Goal: Task Accomplishment & Management: Use online tool/utility

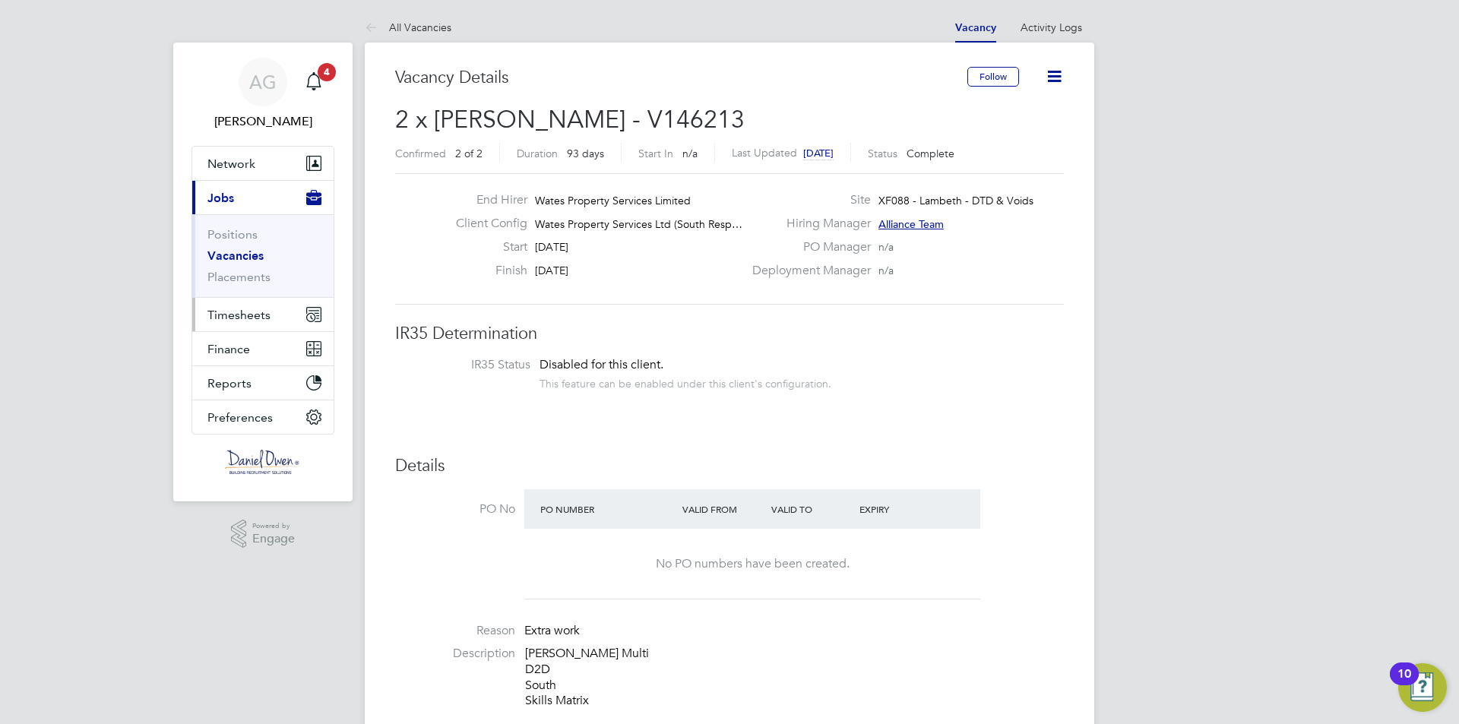
click at [232, 315] on span "Timesheets" at bounding box center [238, 315] width 63 height 14
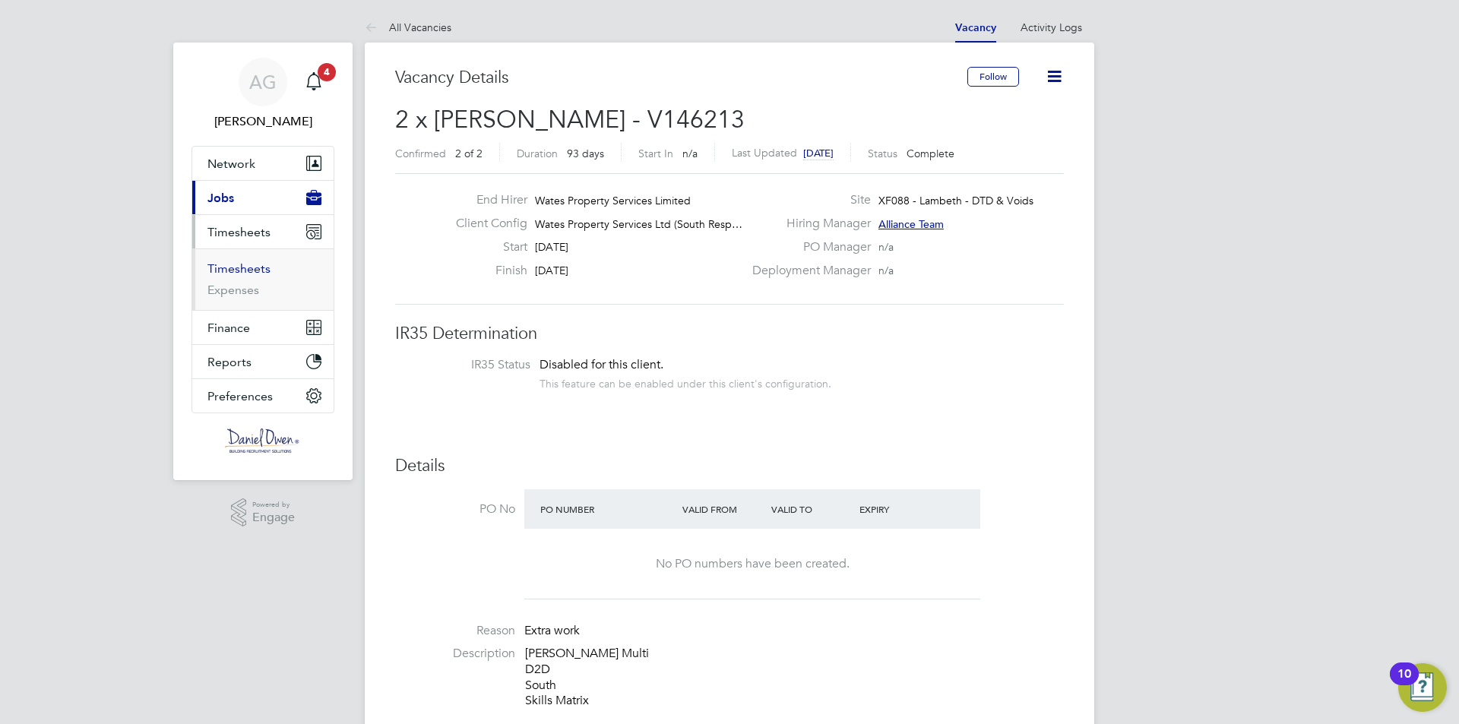
click at [235, 264] on link "Timesheets" at bounding box center [238, 268] width 63 height 14
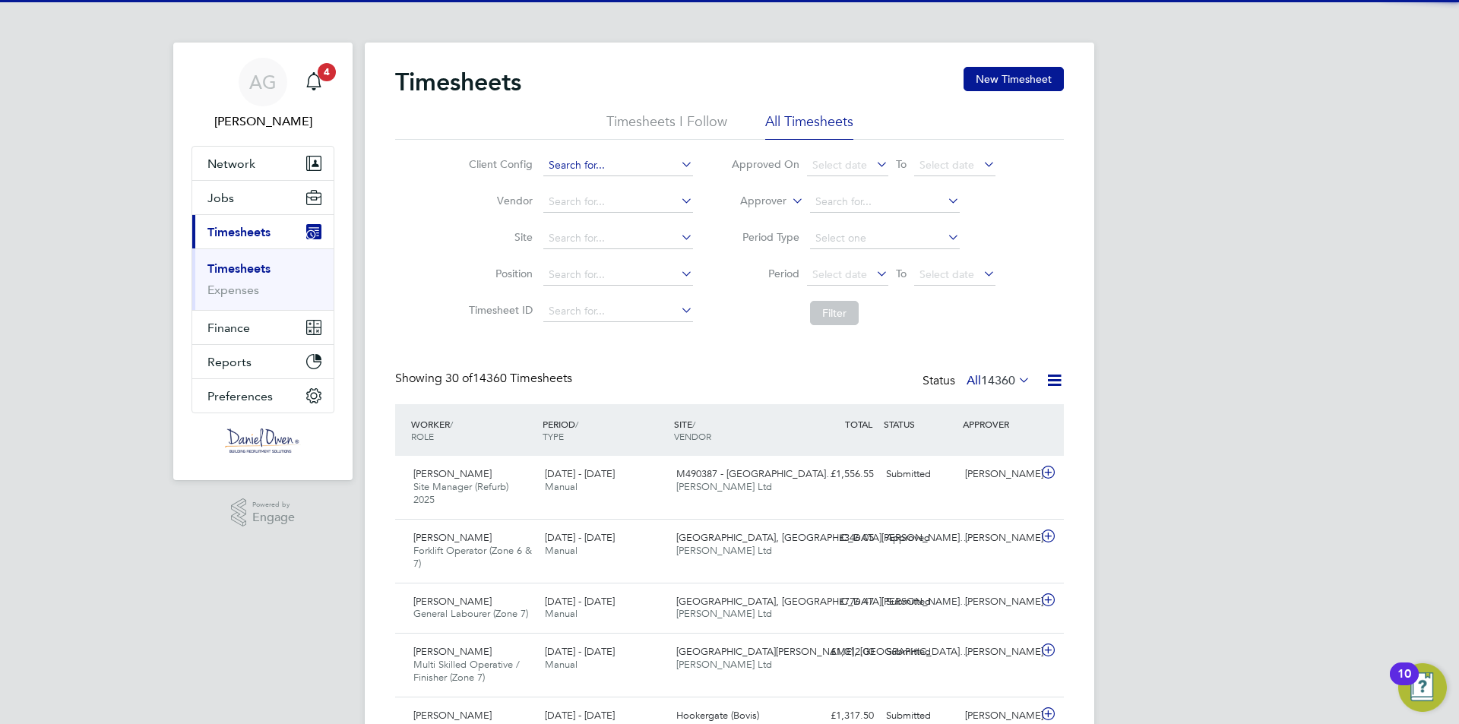
scroll to position [8, 8]
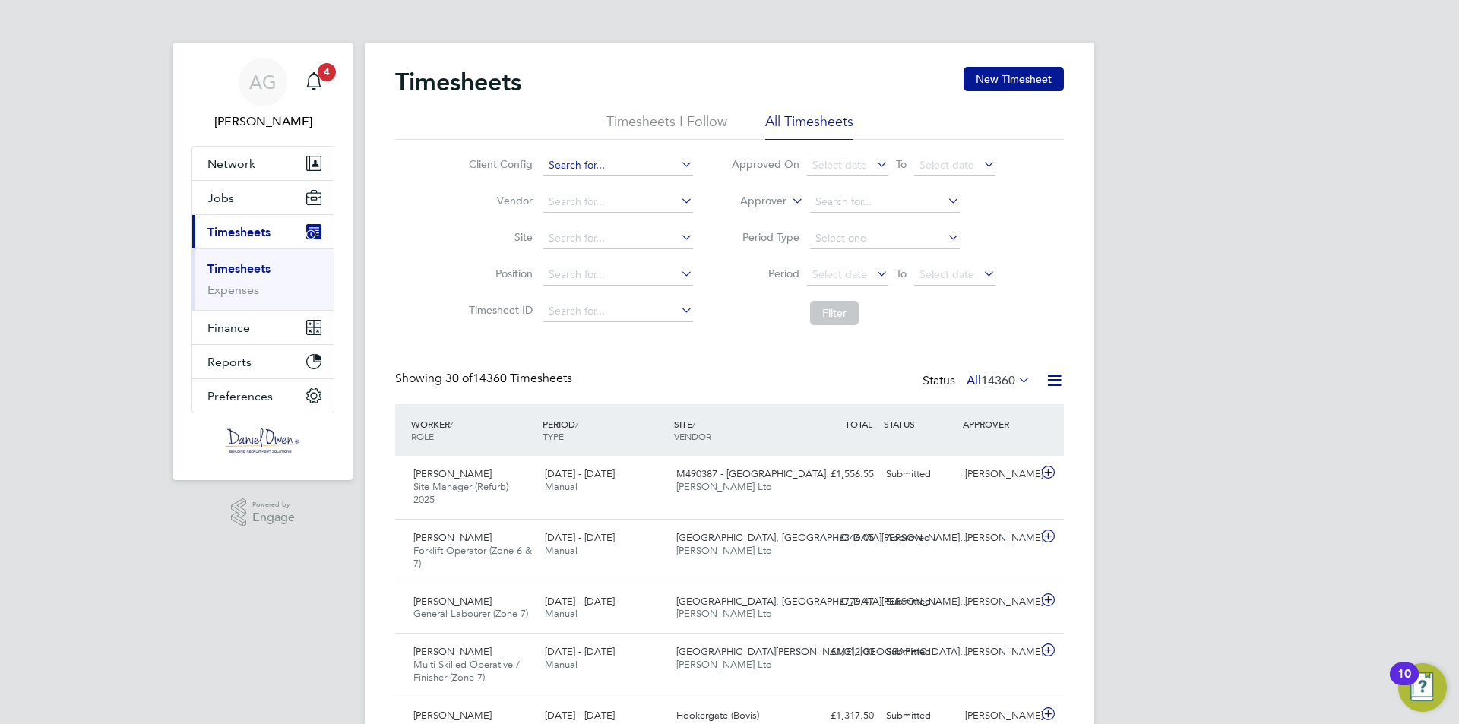
click at [554, 163] on input at bounding box center [618, 165] width 150 height 21
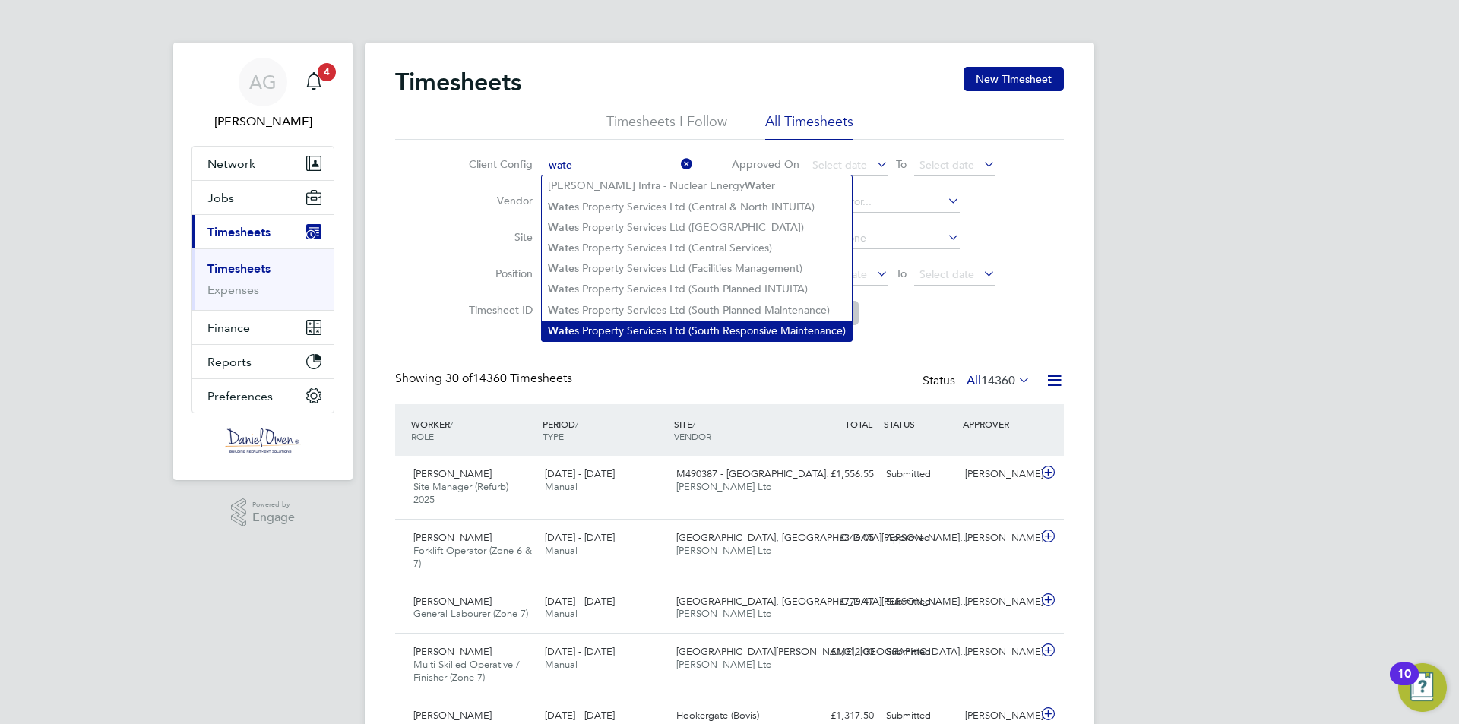
drag, startPoint x: 618, startPoint y: 323, endPoint x: 637, endPoint y: 321, distance: 19.8
click at [618, 323] on li "Wate s Property Services Ltd (South Responsive Maintenance)" at bounding box center [697, 331] width 310 height 21
type input "Wates Property Services Ltd (South Responsive Maintenance)"
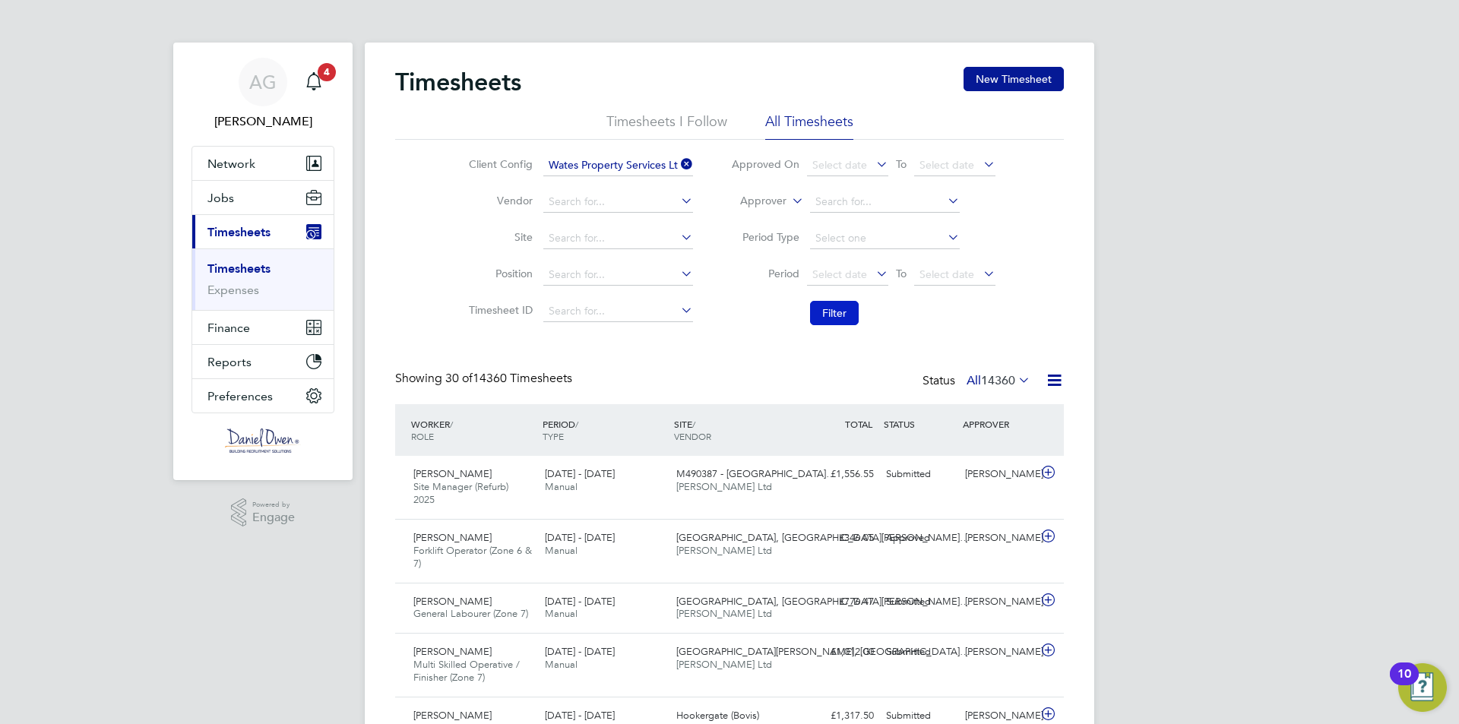
click at [827, 314] on button "Filter" at bounding box center [834, 313] width 49 height 24
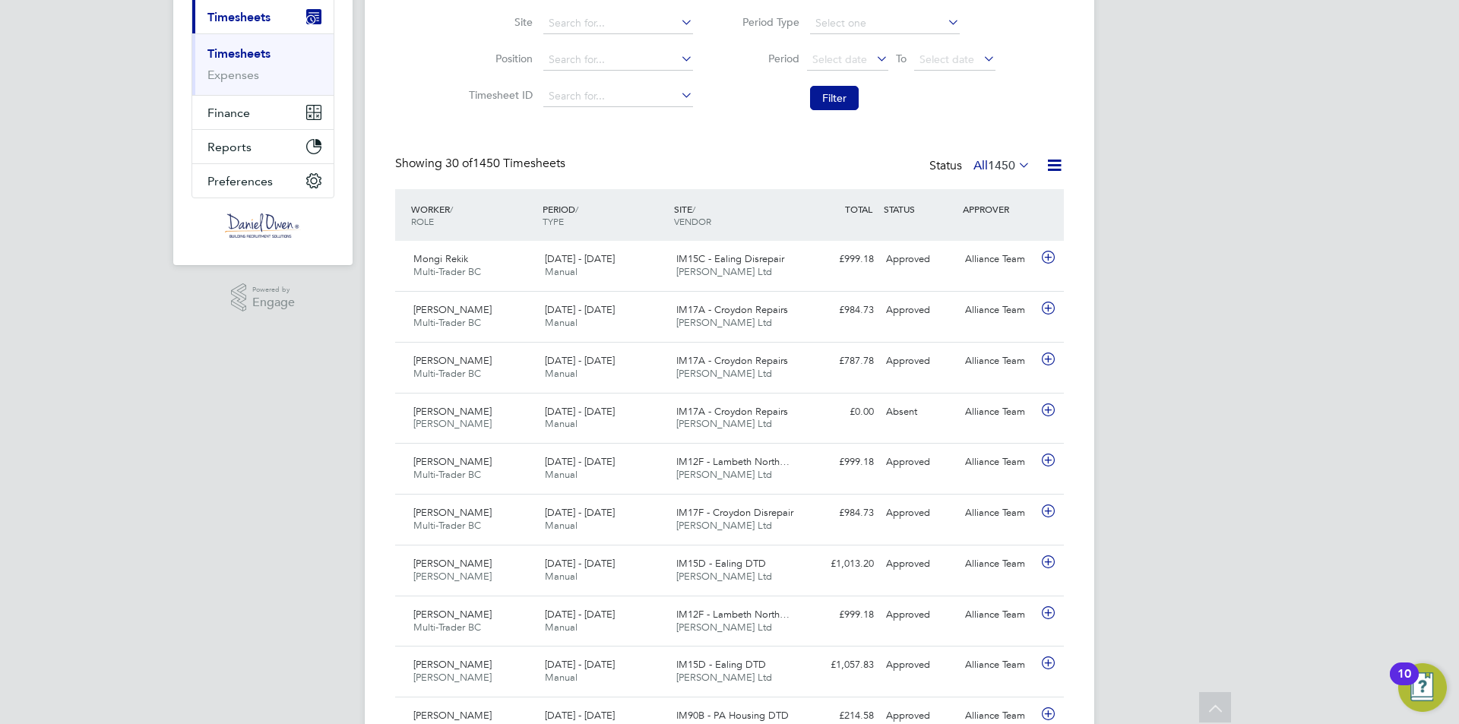
scroll to position [0, 0]
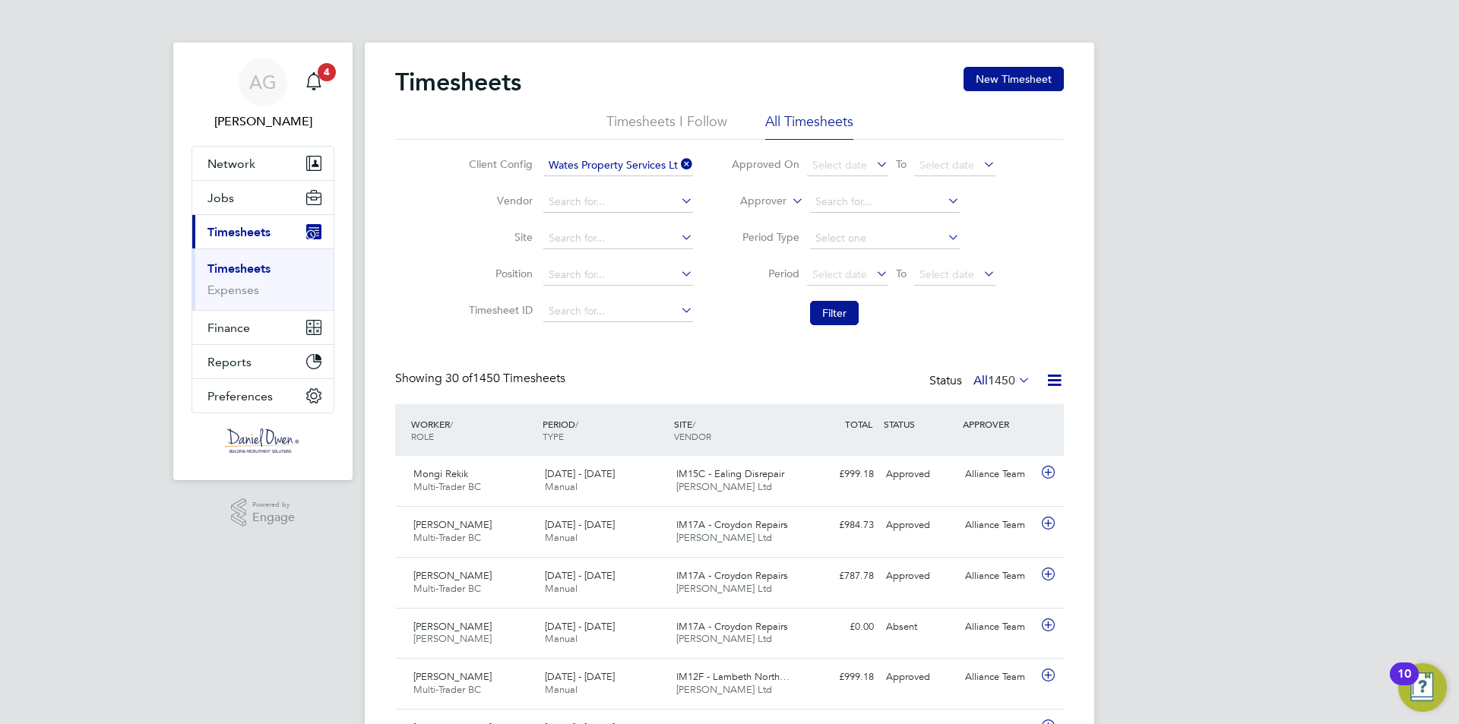
click at [683, 117] on li "Timesheets I Follow" at bounding box center [666, 125] width 121 height 27
click at [808, 119] on li "All Timesheets" at bounding box center [809, 125] width 88 height 27
